Goal: Use online tool/utility

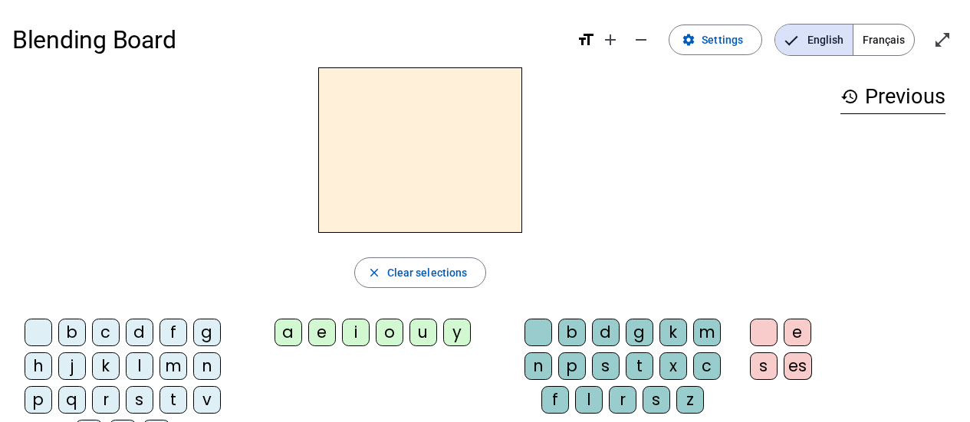
click at [176, 366] on div "m" at bounding box center [173, 367] width 28 height 28
click at [279, 327] on div "a" at bounding box center [288, 333] width 28 height 28
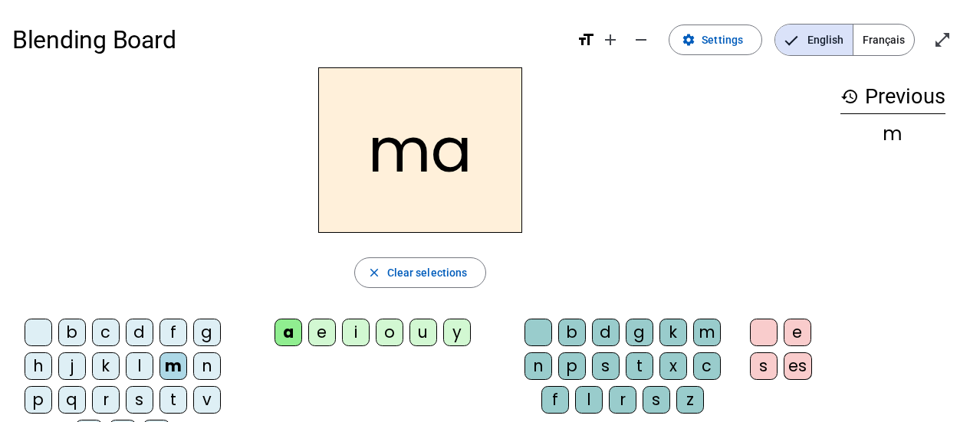
scroll to position [77, 0]
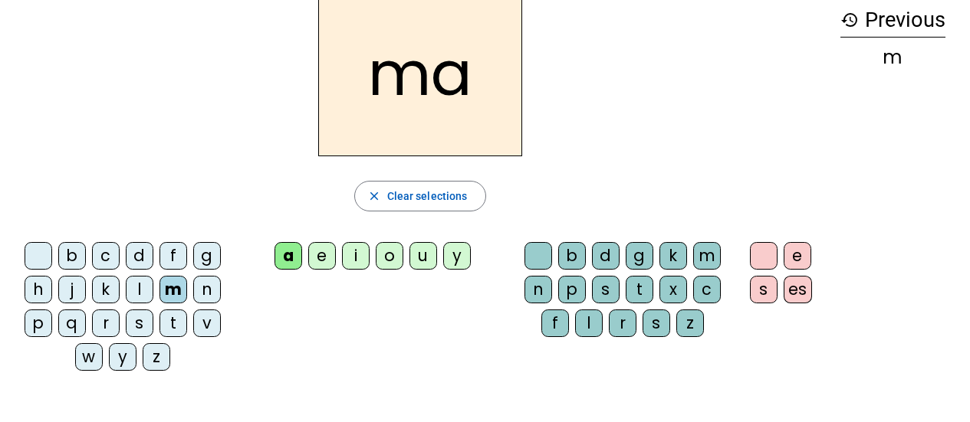
drag, startPoint x: 172, startPoint y: 316, endPoint x: 206, endPoint y: 328, distance: 35.9
click at [177, 318] on div "t" at bounding box center [173, 324] width 28 height 28
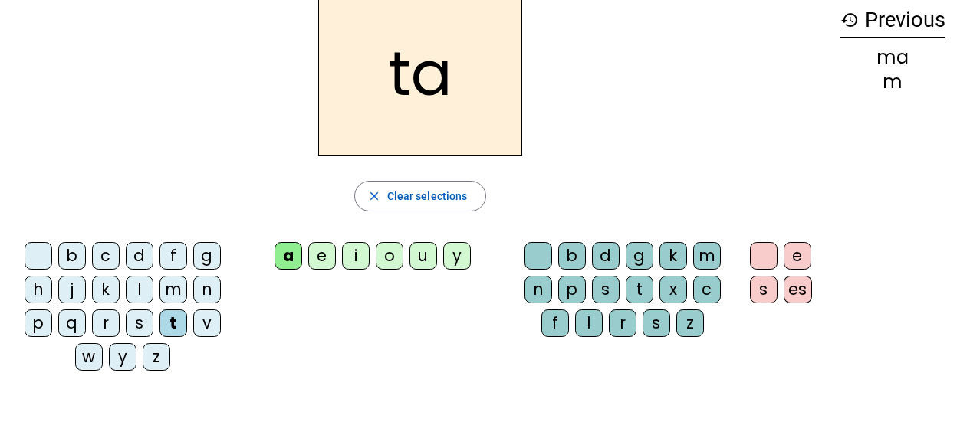
click at [143, 287] on div "l" at bounding box center [140, 290] width 28 height 28
click at [420, 261] on div "u" at bounding box center [423, 256] width 28 height 28
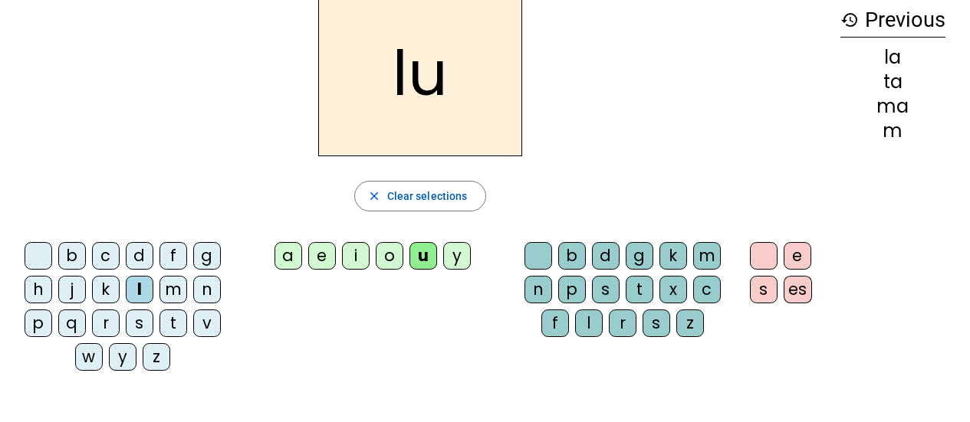
click at [171, 319] on div "t" at bounding box center [173, 324] width 28 height 28
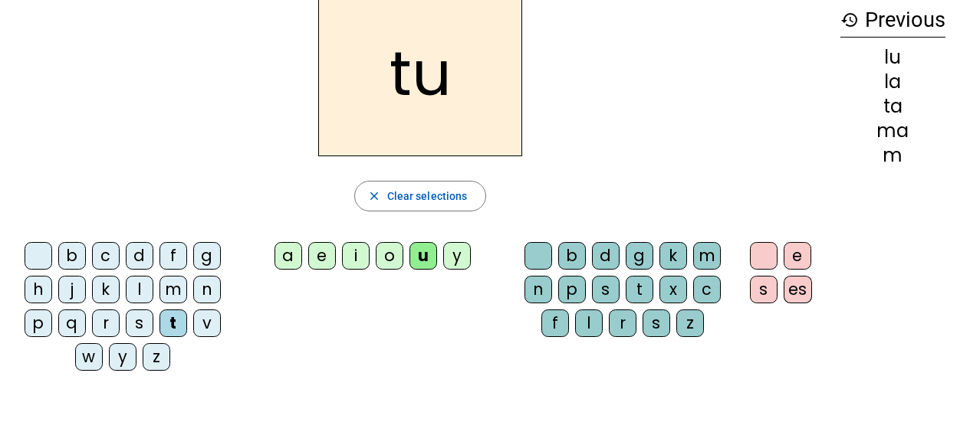
click at [143, 254] on div "d" at bounding box center [140, 256] width 28 height 28
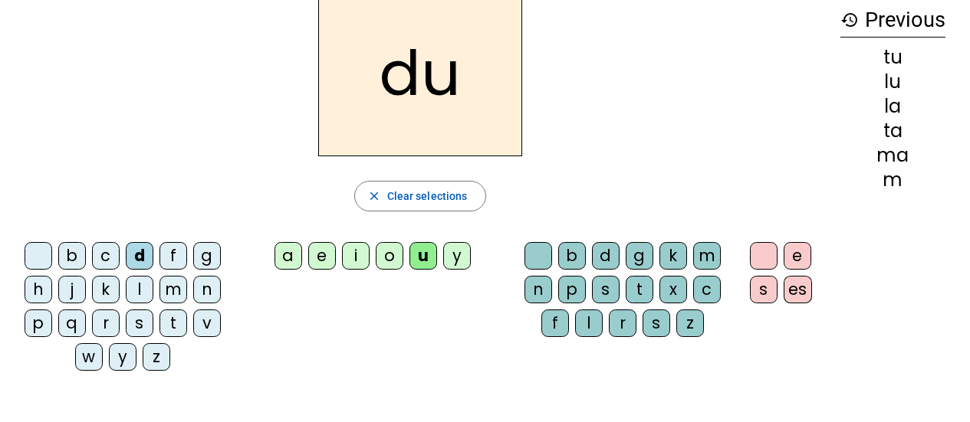
click at [315, 253] on div "e" at bounding box center [322, 256] width 28 height 28
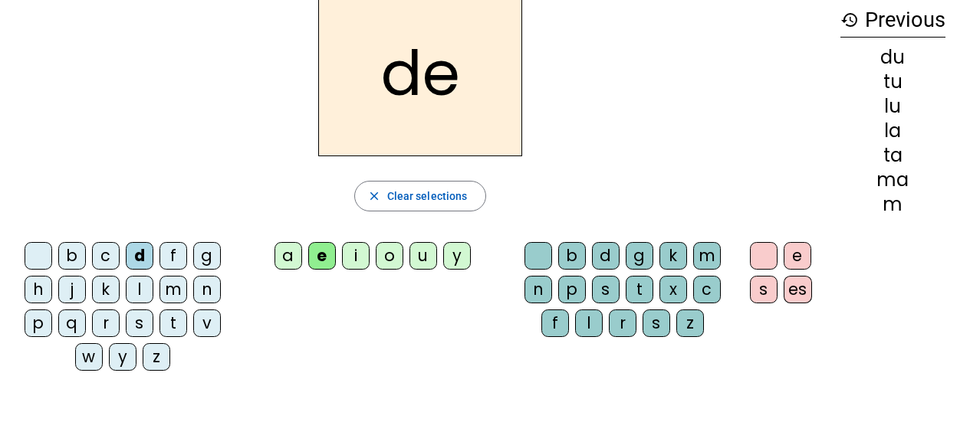
click at [179, 290] on div "m" at bounding box center [173, 290] width 28 height 28
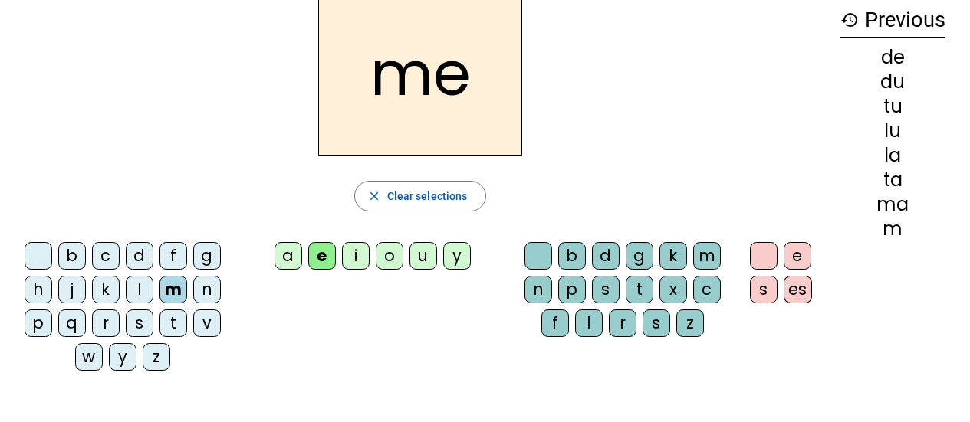
click at [75, 289] on div "j" at bounding box center [72, 290] width 28 height 28
